Goal: Check status: Check status

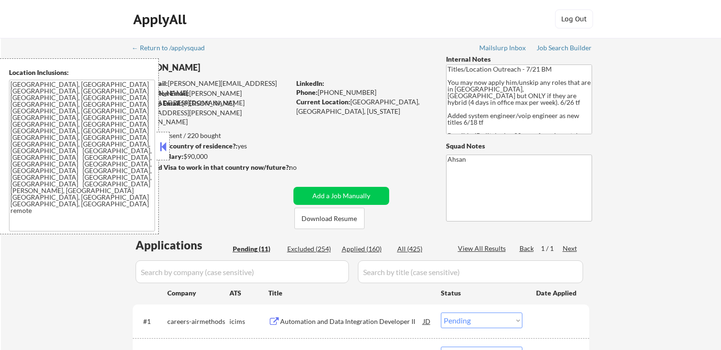
select select ""pending""
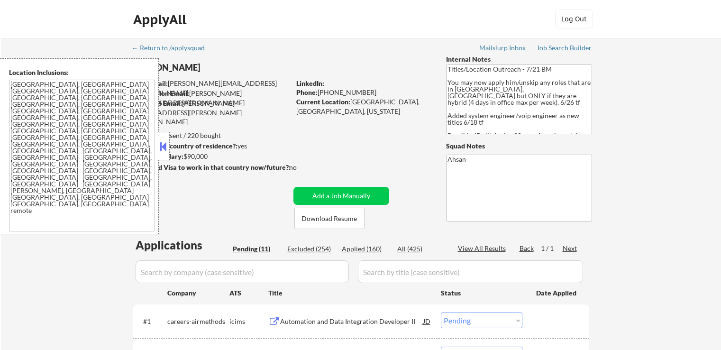
select select ""pending""
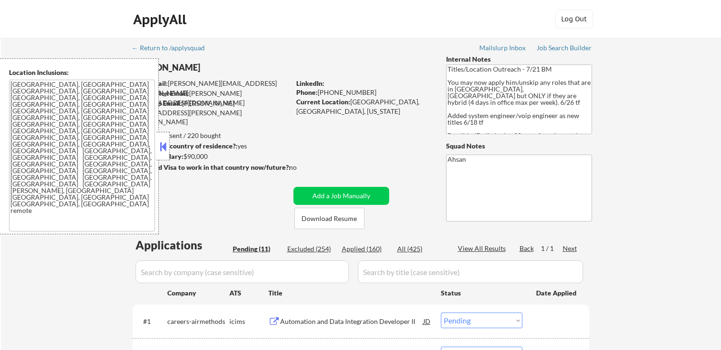
select select ""pending""
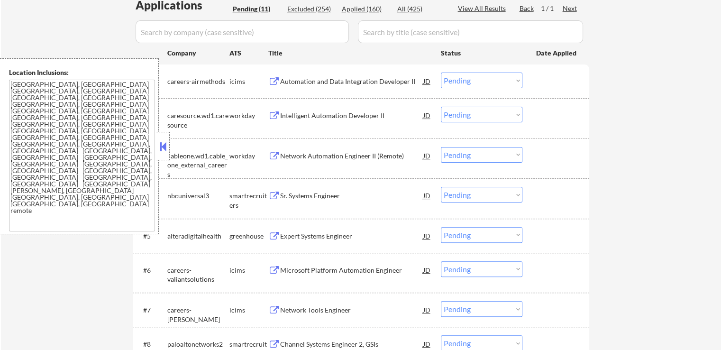
scroll to position [284, 0]
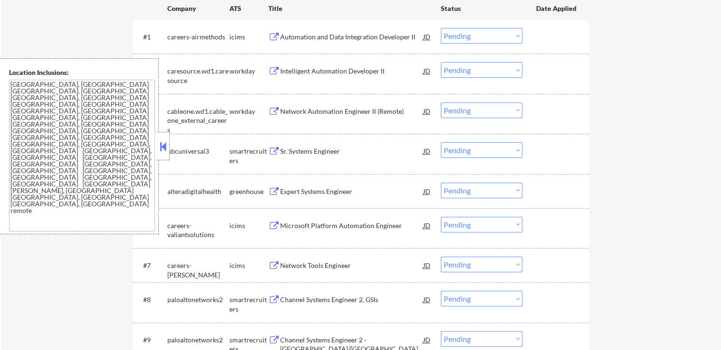
click at [279, 191] on button at bounding box center [274, 191] width 12 height 9
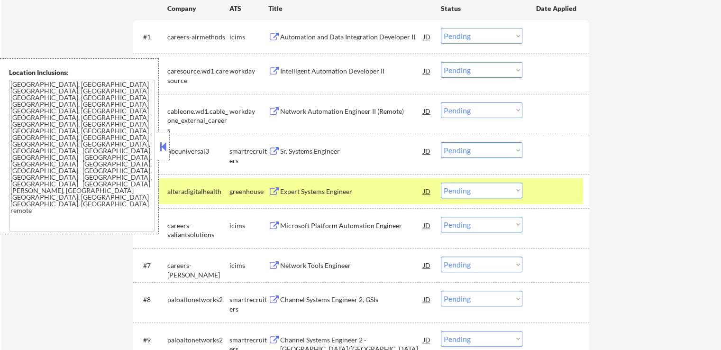
click at [163, 149] on button at bounding box center [163, 146] width 10 height 14
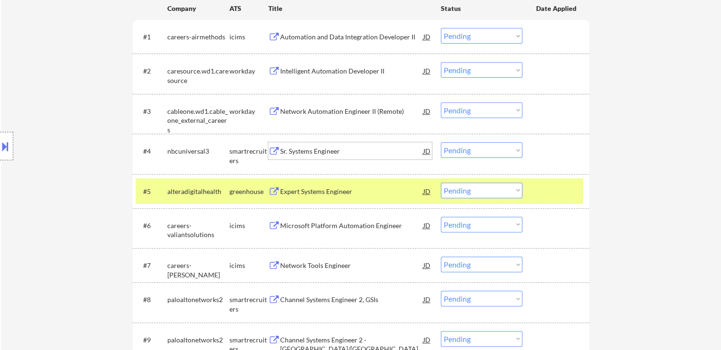
click at [295, 148] on div "Sr. Systems Engineer" at bounding box center [351, 150] width 143 height 9
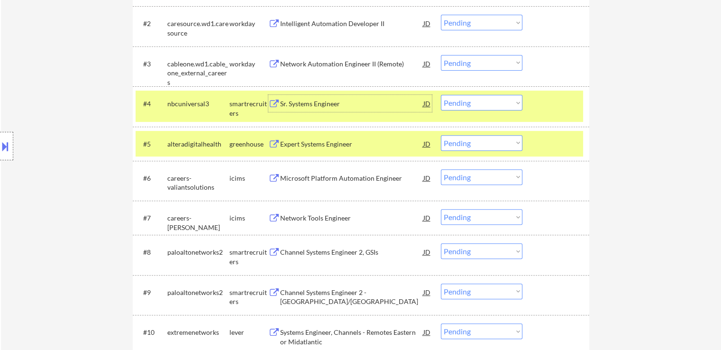
scroll to position [379, 0]
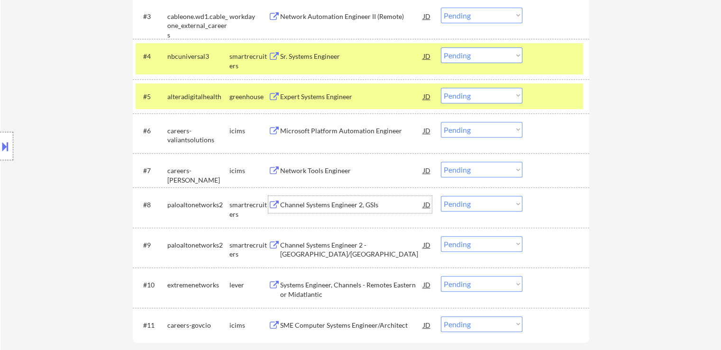
click at [303, 205] on div "Channel Systems Engineer 2, GSIs" at bounding box center [351, 204] width 143 height 9
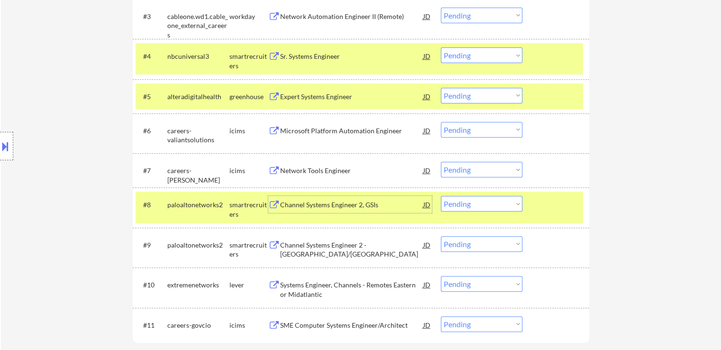
scroll to position [332, 0]
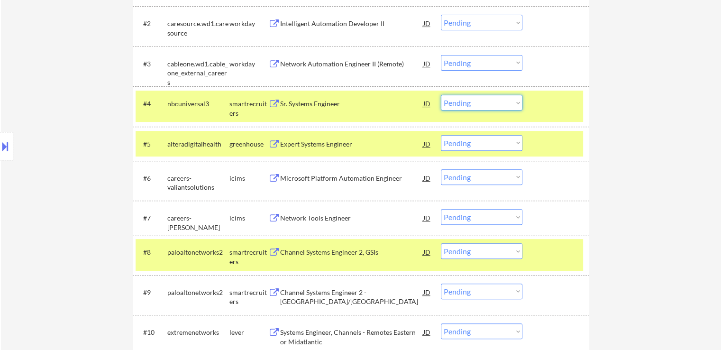
click at [497, 108] on select "Choose an option... Pending Applied Excluded (Questions) Excluded (Expired) Exc…" at bounding box center [482, 103] width 82 height 16
click at [441, 95] on select "Choose an option... Pending Applied Excluded (Questions) Excluded (Expired) Exc…" at bounding box center [482, 103] width 82 height 16
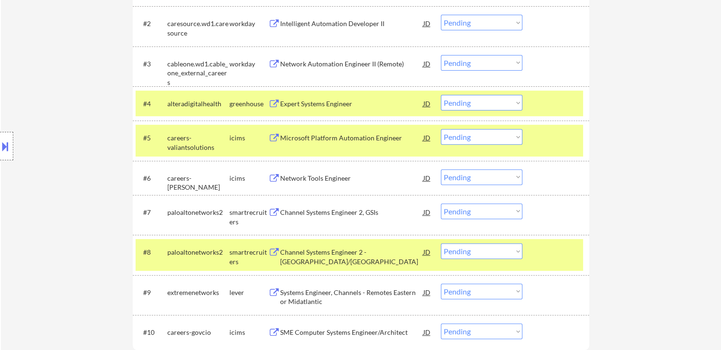
drag, startPoint x: 472, startPoint y: 100, endPoint x: 478, endPoint y: 107, distance: 9.4
click at [472, 100] on select "Choose an option... Pending Applied Excluded (Questions) Excluded (Expired) Exc…" at bounding box center [482, 103] width 82 height 16
click at [441, 95] on select "Choose an option... Pending Applied Excluded (Questions) Excluded (Expired) Exc…" at bounding box center [482, 103] width 82 height 16
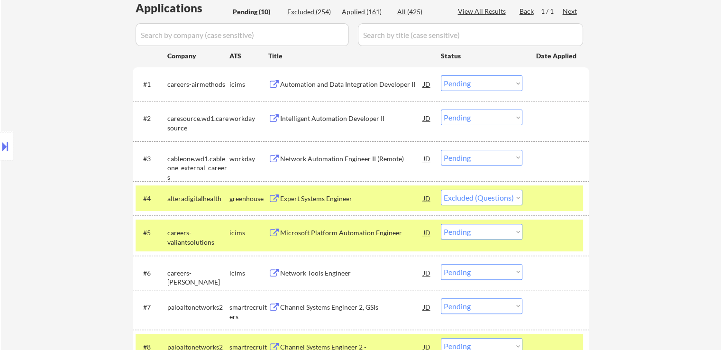
select select ""pending""
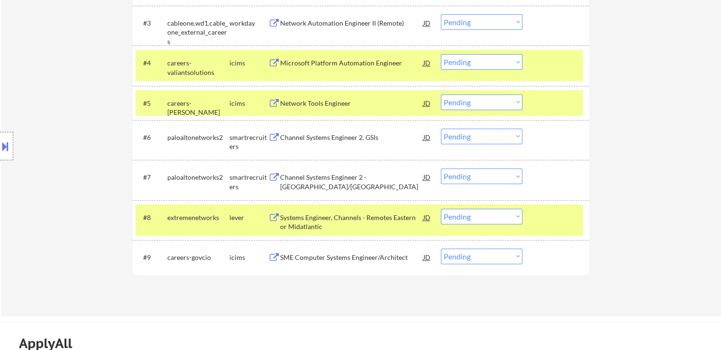
scroll to position [427, 0]
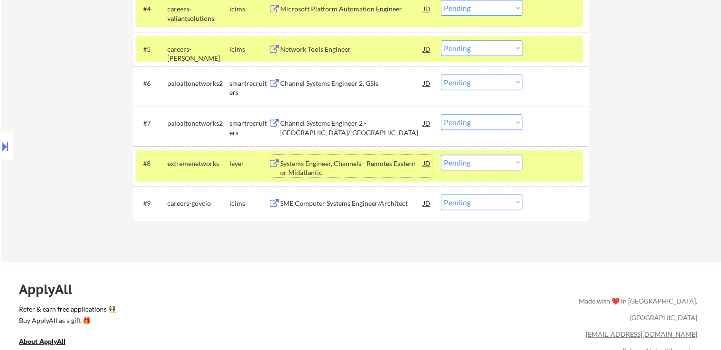
click at [290, 164] on div "Systems Engineer, Channels - Remotes Eastern or Midatlantic" at bounding box center [351, 168] width 143 height 18
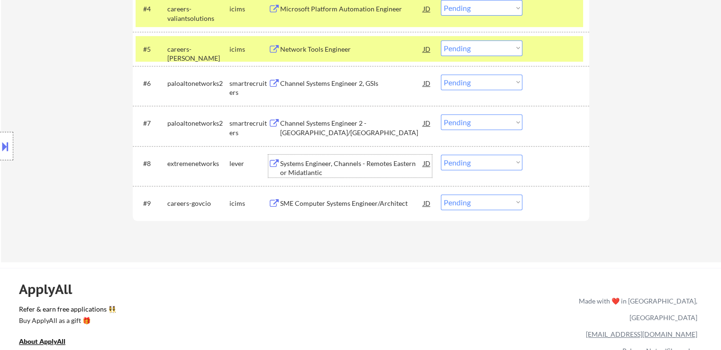
click at [474, 164] on select "Choose an option... Pending Applied Excluded (Questions) Excluded (Expired) Exc…" at bounding box center [482, 163] width 82 height 16
click at [441, 155] on select "Choose an option... Pending Applied Excluded (Questions) Excluded (Expired) Exc…" at bounding box center [482, 163] width 82 height 16
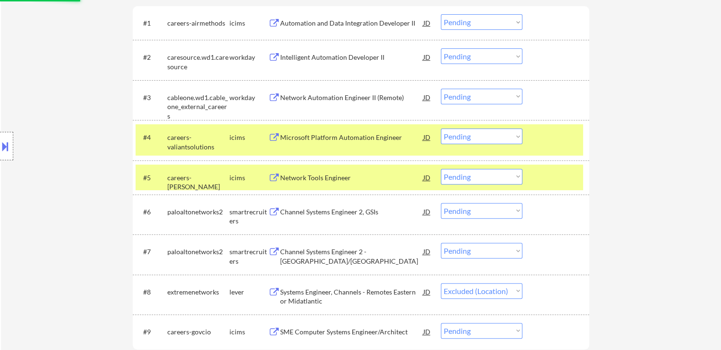
scroll to position [284, 0]
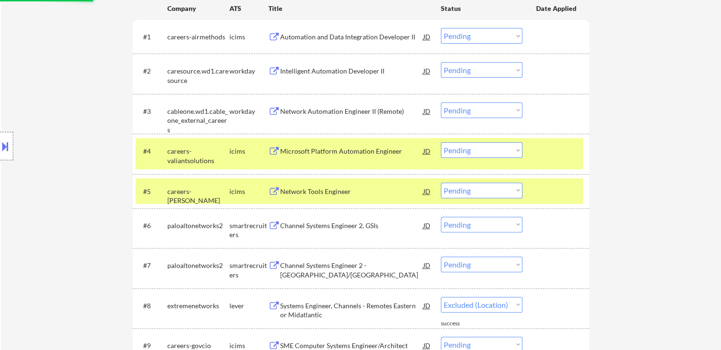
select select ""pending""
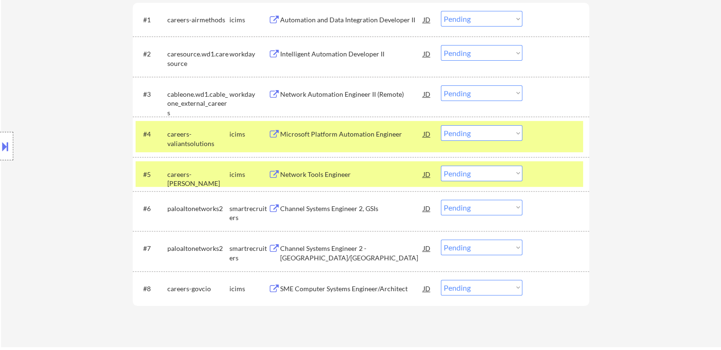
scroll to position [332, 0]
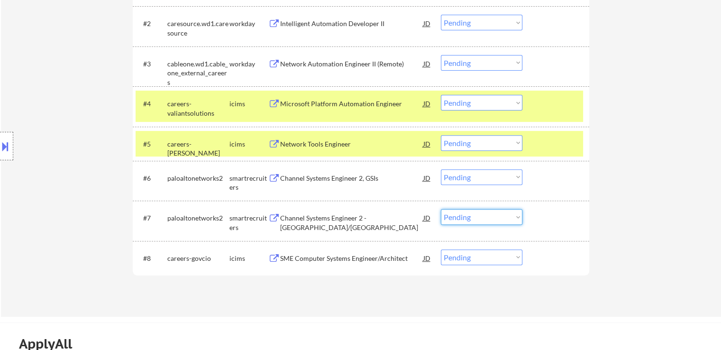
drag, startPoint x: 489, startPoint y: 215, endPoint x: 498, endPoint y: 223, distance: 11.7
click at [491, 216] on select "Choose an option... Pending Applied Excluded (Questions) Excluded (Expired) Exc…" at bounding box center [482, 217] width 82 height 16
select select ""excluded__expired_""
click at [441, 209] on select "Choose an option... Pending Applied Excluded (Questions) Excluded (Expired) Exc…" at bounding box center [482, 217] width 82 height 16
click at [496, 178] on select "Choose an option... Pending Applied Excluded (Questions) Excluded (Expired) Exc…" at bounding box center [482, 177] width 82 height 16
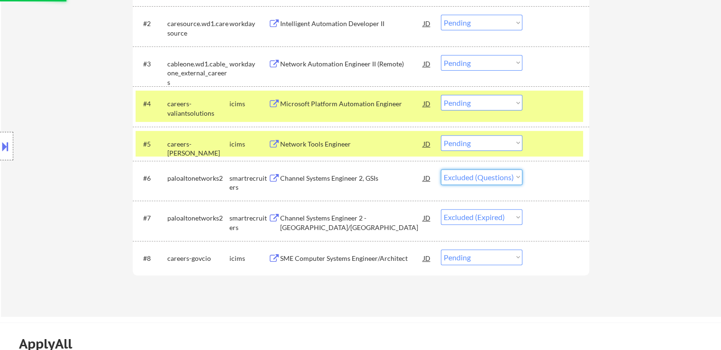
click at [441, 169] on select "Choose an option... Pending Applied Excluded (Questions) Excluded (Expired) Exc…" at bounding box center [482, 177] width 82 height 16
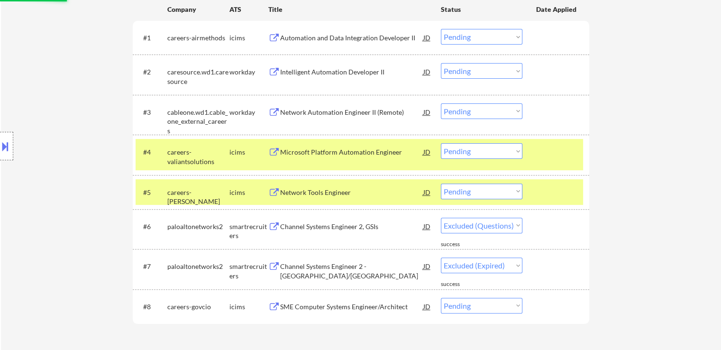
scroll to position [237, 0]
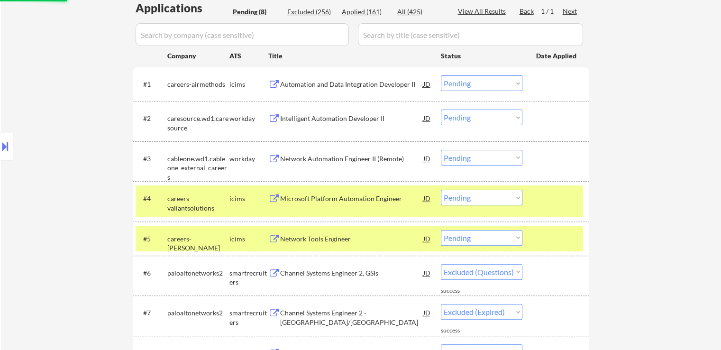
select select ""pending""
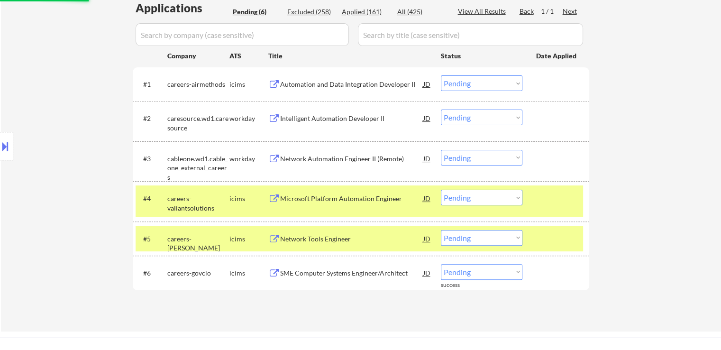
click at [282, 118] on div "Intelligent Automation Developer II" at bounding box center [351, 118] width 143 height 9
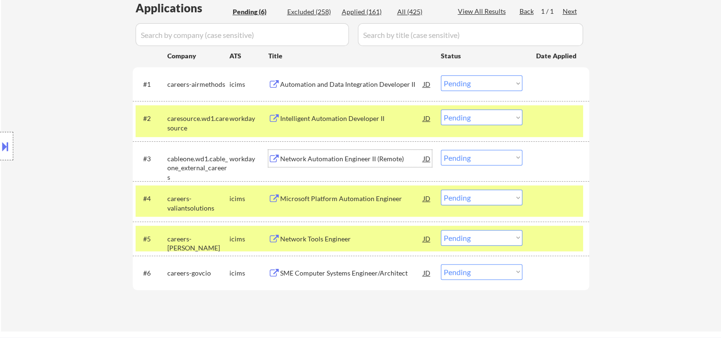
click at [283, 155] on div "Network Automation Engineer II (Remote)" at bounding box center [351, 158] width 143 height 9
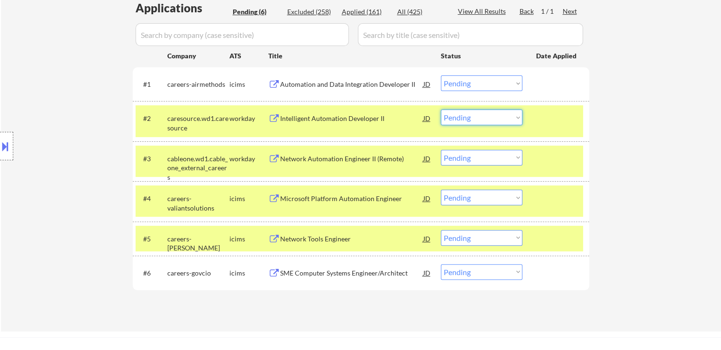
click at [485, 124] on select "Choose an option... Pending Applied Excluded (Questions) Excluded (Expired) Exc…" at bounding box center [482, 117] width 82 height 16
click at [441, 109] on select "Choose an option... Pending Applied Excluded (Questions) Excluded (Expired) Exc…" at bounding box center [482, 117] width 82 height 16
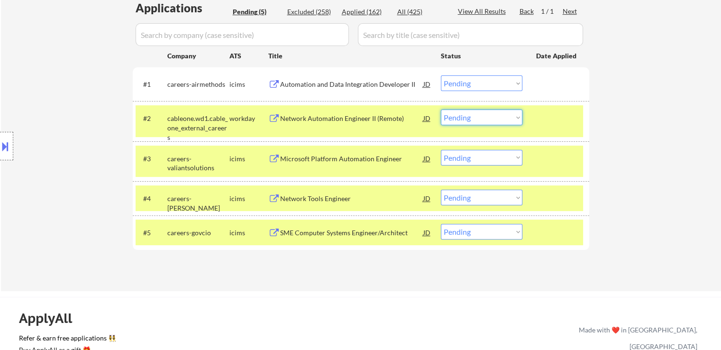
click at [489, 110] on select "Choose an option... Pending Applied Excluded (Questions) Excluded (Expired) Exc…" at bounding box center [482, 117] width 82 height 16
click at [441, 109] on select "Choose an option... Pending Applied Excluded (Questions) Excluded (Expired) Exc…" at bounding box center [482, 117] width 82 height 16
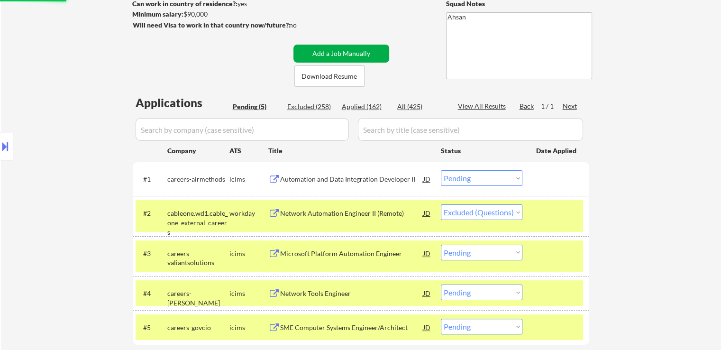
scroll to position [95, 0]
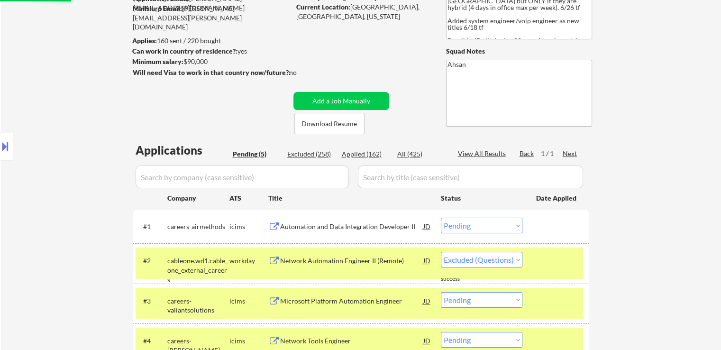
select select ""pending""
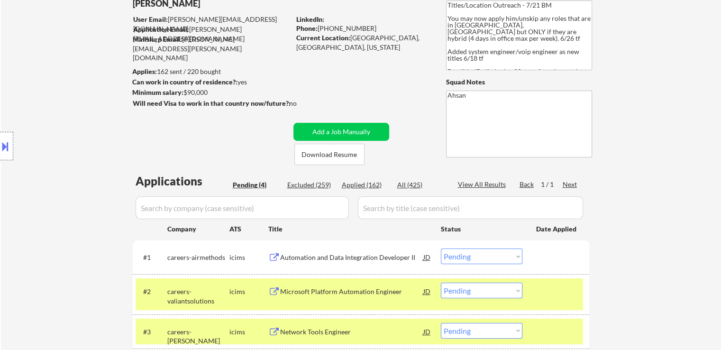
scroll to position [47, 0]
